Goal: Information Seeking & Learning: Learn about a topic

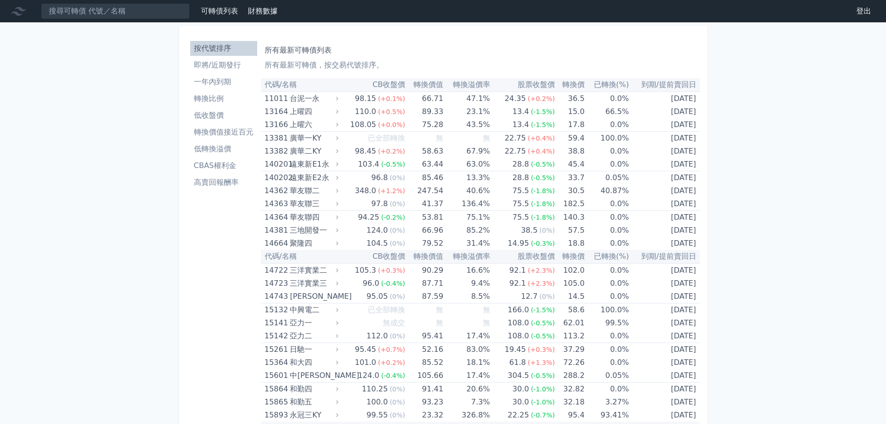
click at [362, 48] on h1 "所有最新可轉債列表" at bounding box center [481, 50] width 432 height 11
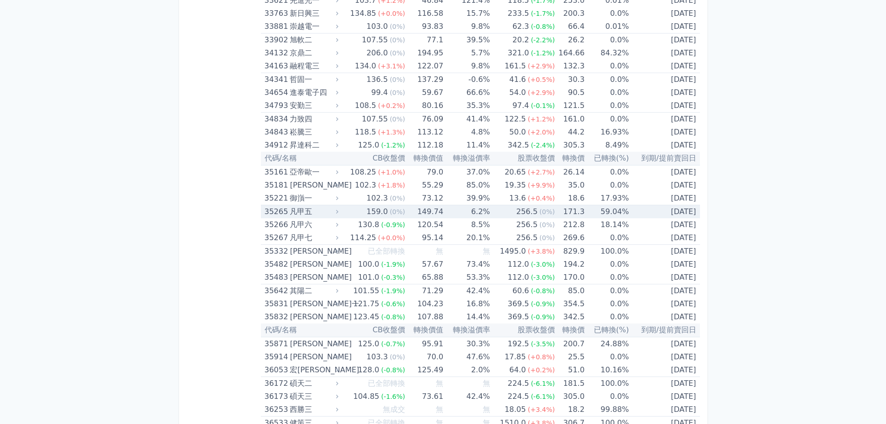
click at [596, 210] on td "59.04%" at bounding box center [607, 211] width 44 height 13
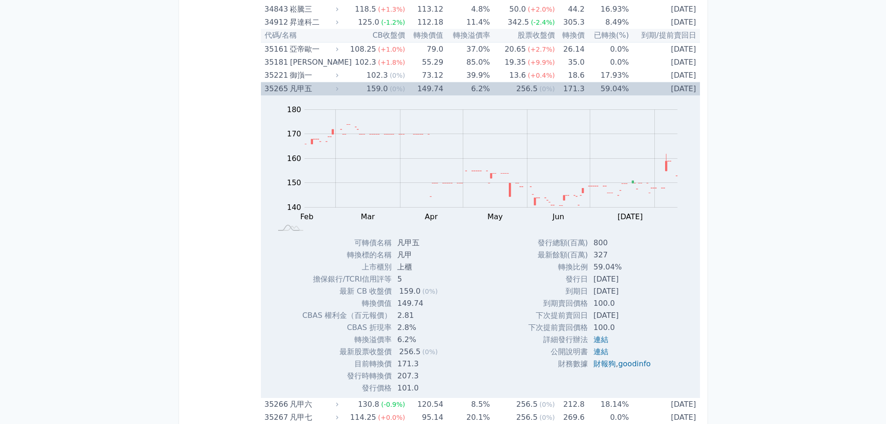
scroll to position [2126, 0]
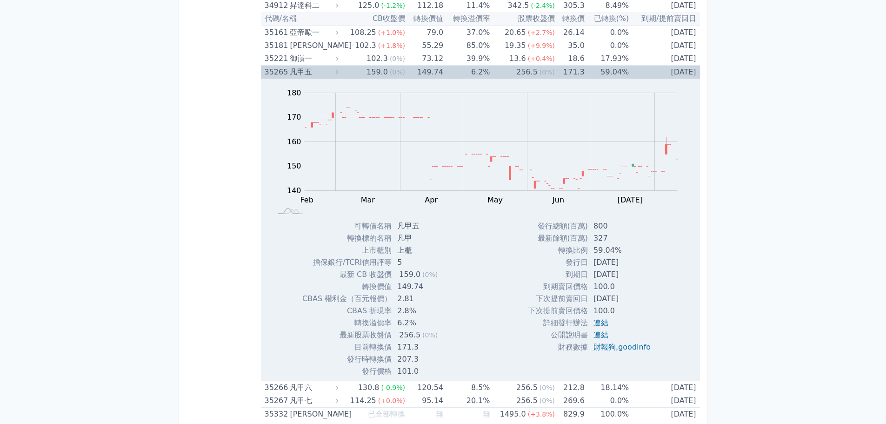
drag, startPoint x: 635, startPoint y: 275, endPoint x: 567, endPoint y: 273, distance: 68.0
click at [567, 273] on tr "到期日 [DATE]" at bounding box center [593, 274] width 130 height 12
drag, startPoint x: 566, startPoint y: 273, endPoint x: 630, endPoint y: 274, distance: 64.7
click at [630, 274] on tr "到期日 [DATE]" at bounding box center [593, 274] width 130 height 12
copy tr "到期日 [DATE]"
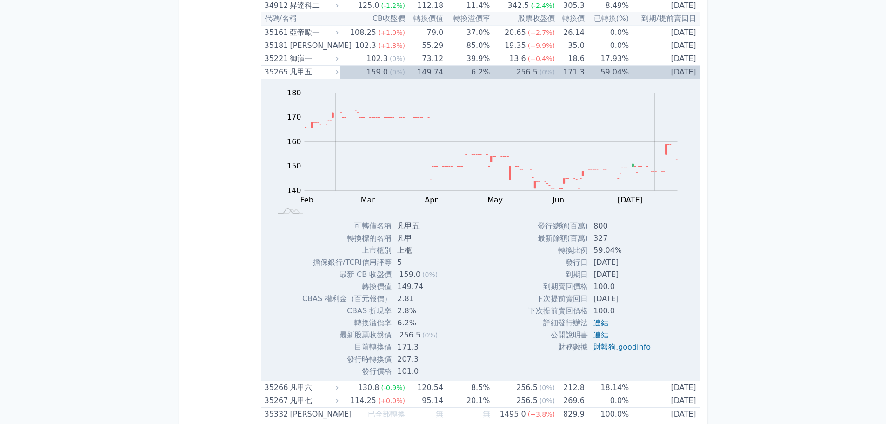
click at [336, 75] on div "凡甲五" at bounding box center [313, 72] width 47 height 13
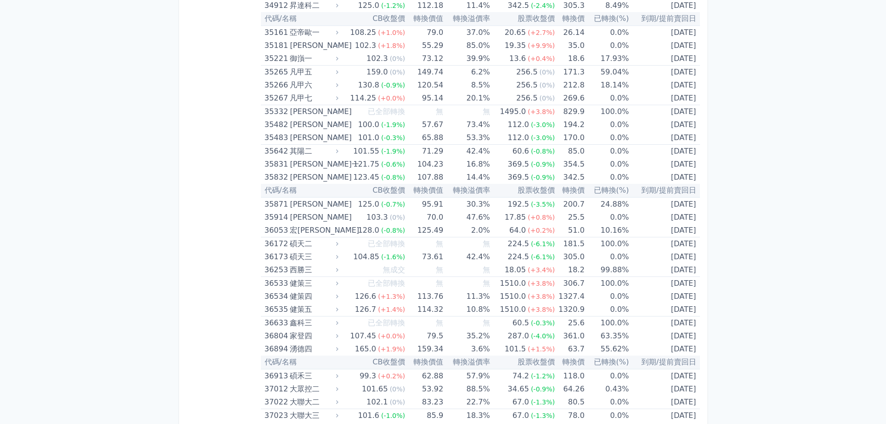
drag, startPoint x: 264, startPoint y: 71, endPoint x: 699, endPoint y: 101, distance: 436.5
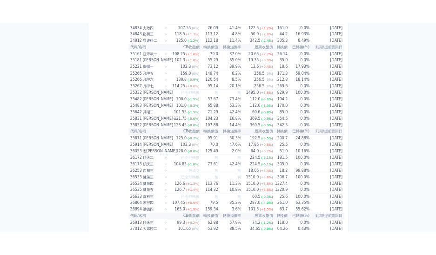
scroll to position [2079, 0]
